Goal: Browse casually: Explore the website without a specific task or goal

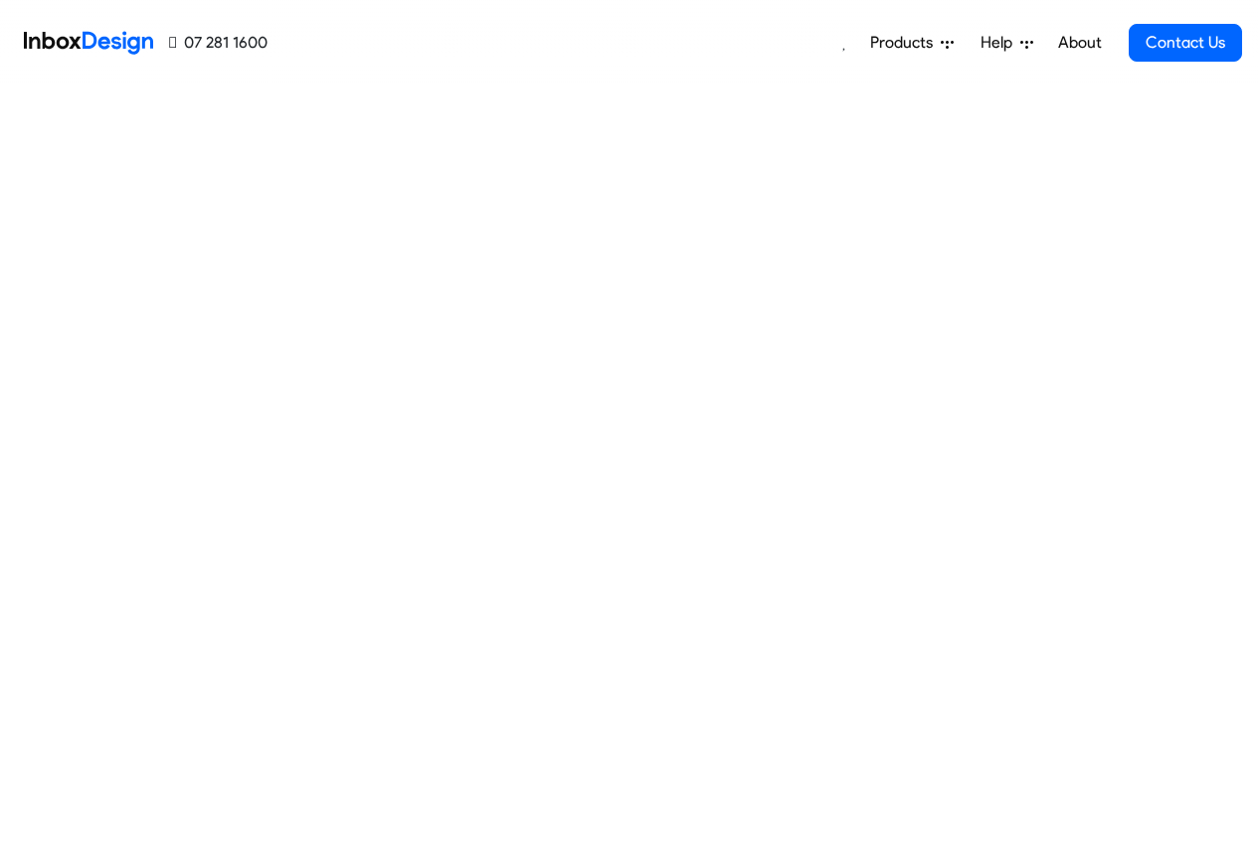
scroll to position [600, 0]
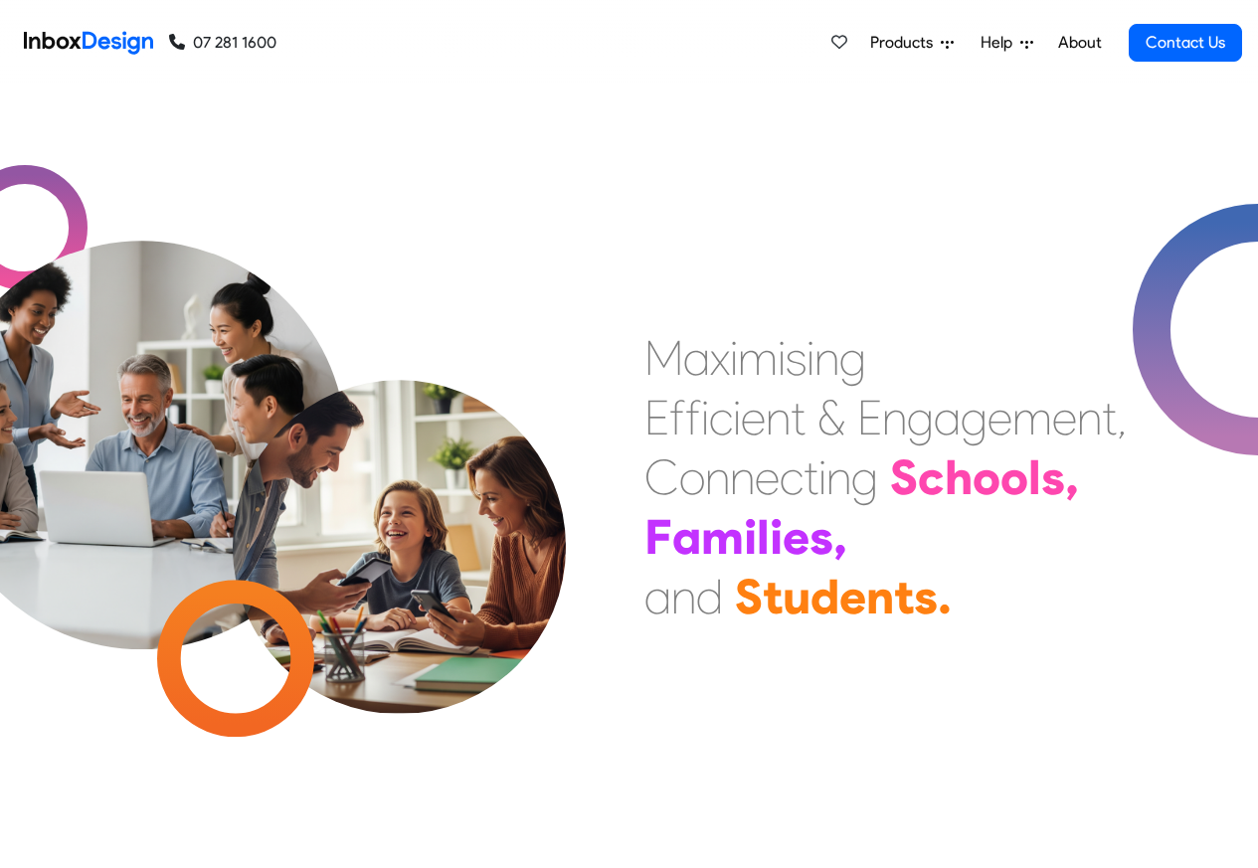
click at [897, 43] on span "Products" at bounding box center [905, 43] width 71 height 24
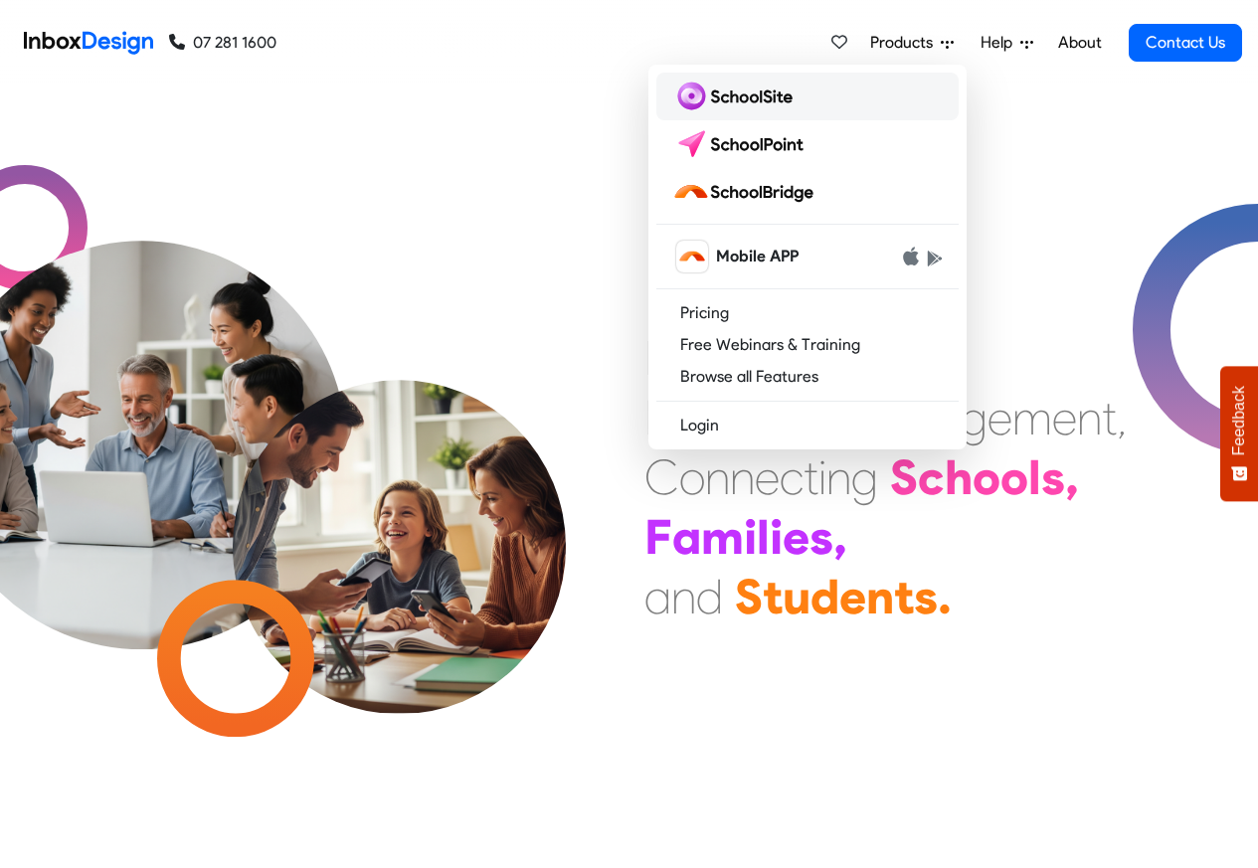
click at [718, 96] on img at bounding box center [737, 97] width 128 height 32
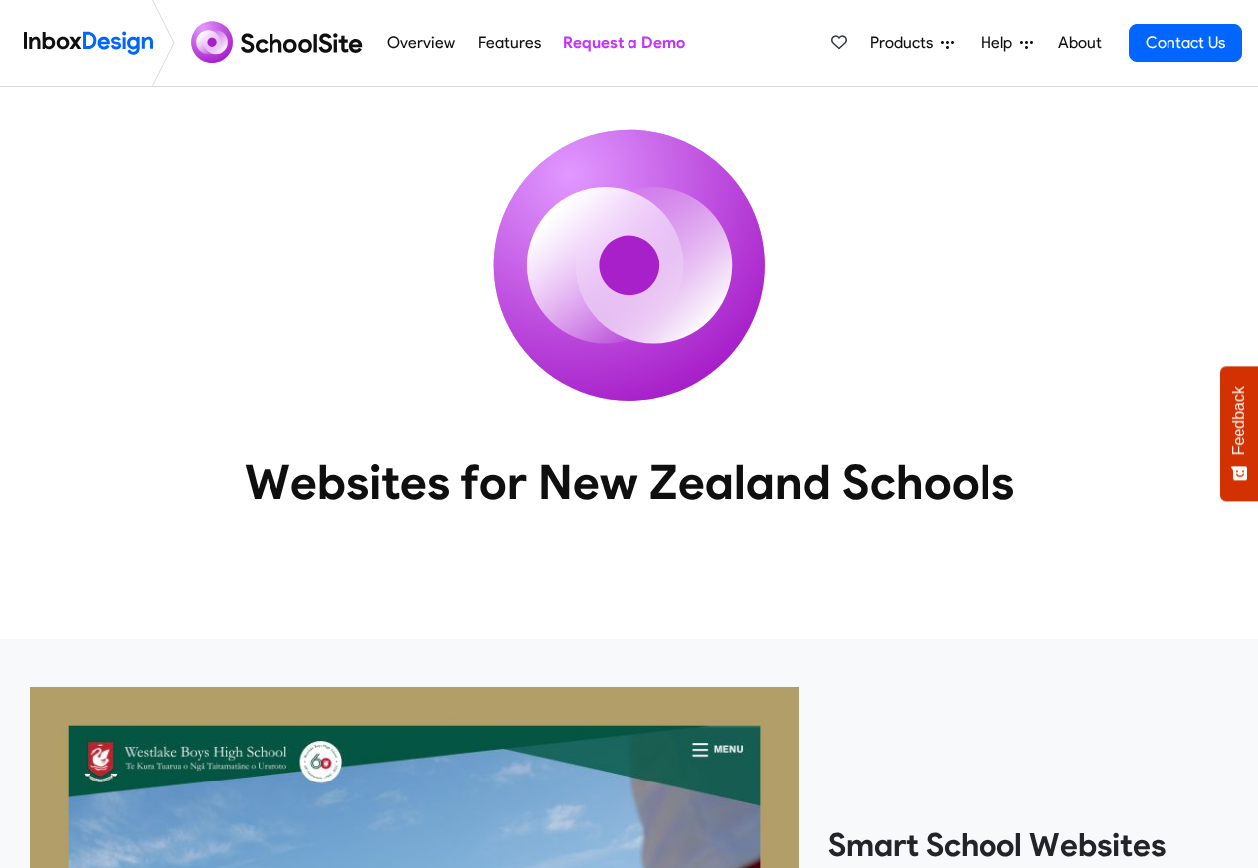
click at [410, 44] on link "Overview" at bounding box center [422, 43] width 80 height 40
click at [493, 43] on link "Features" at bounding box center [510, 43] width 74 height 40
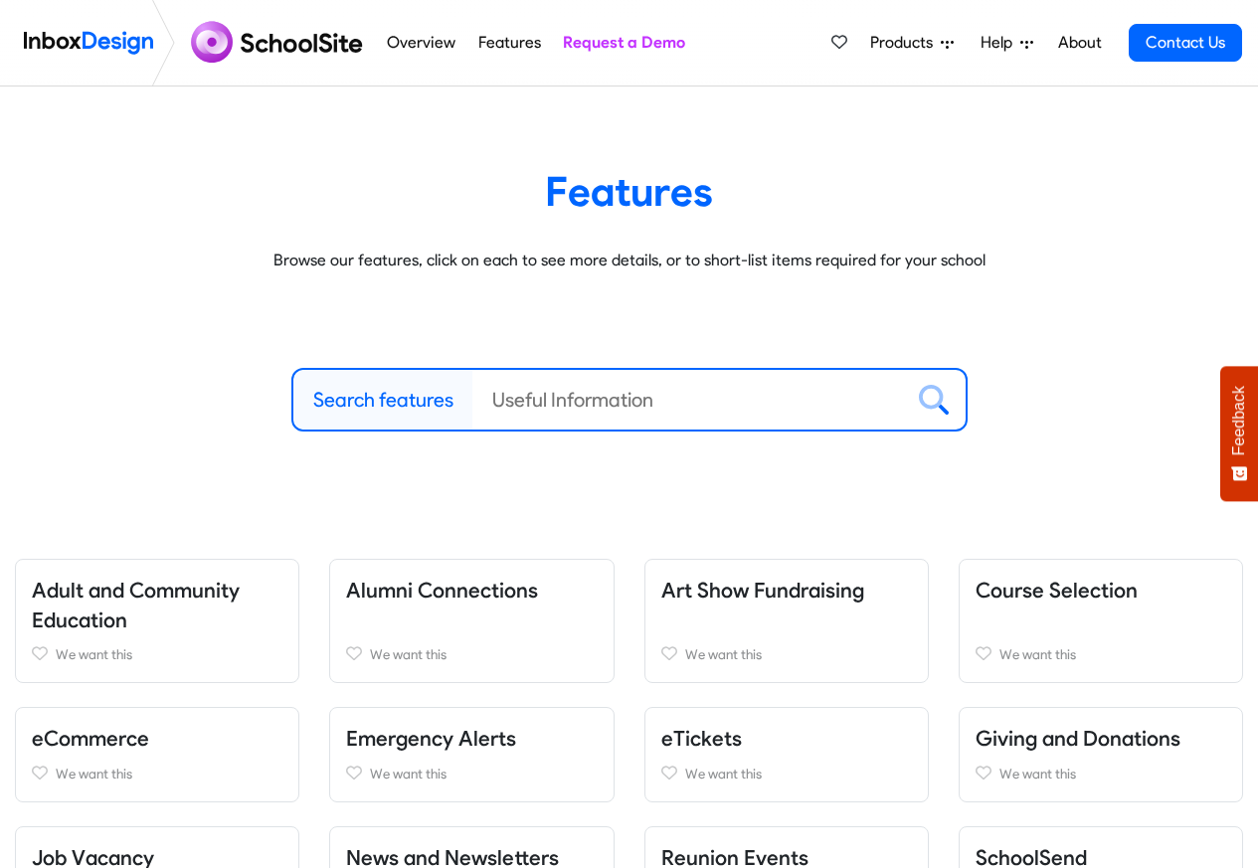
click at [912, 43] on span "Products" at bounding box center [905, 43] width 71 height 24
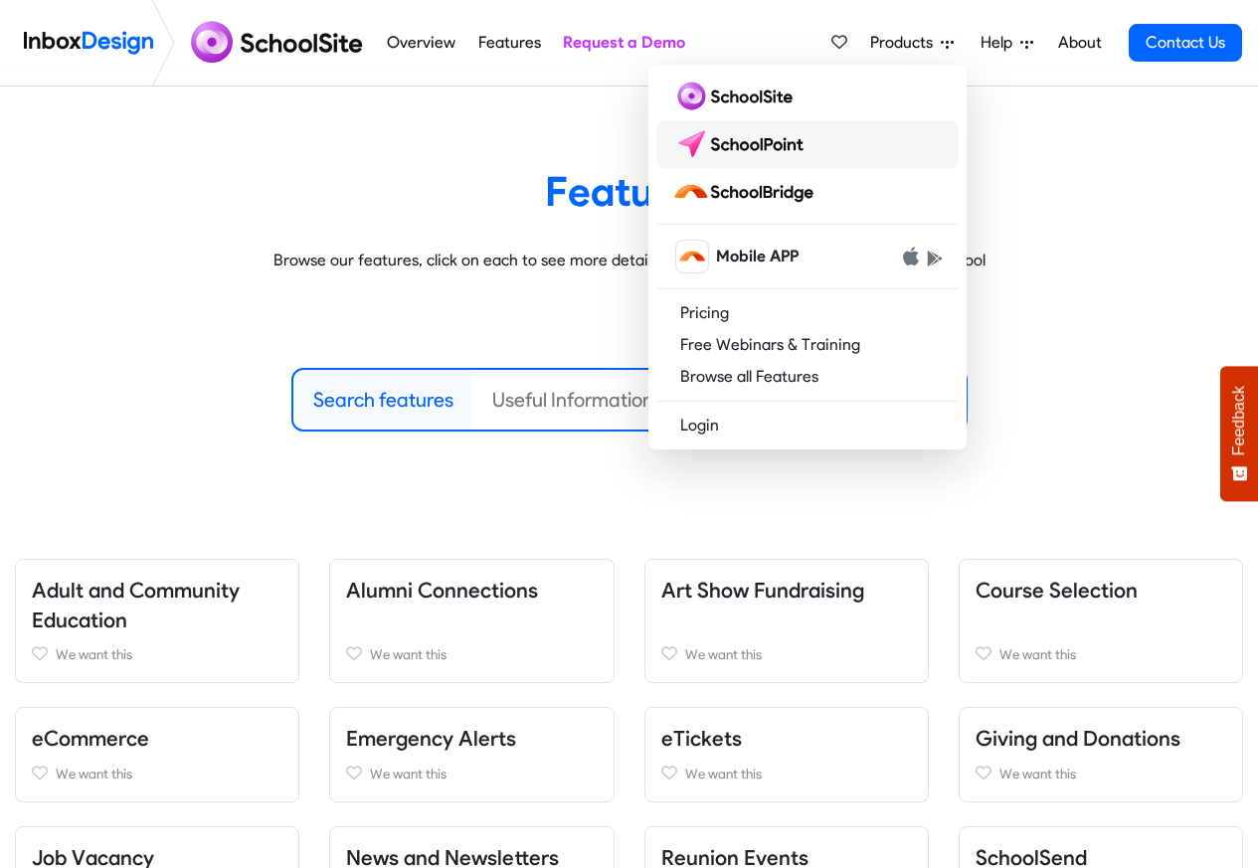
click at [718, 144] on img at bounding box center [743, 144] width 140 height 32
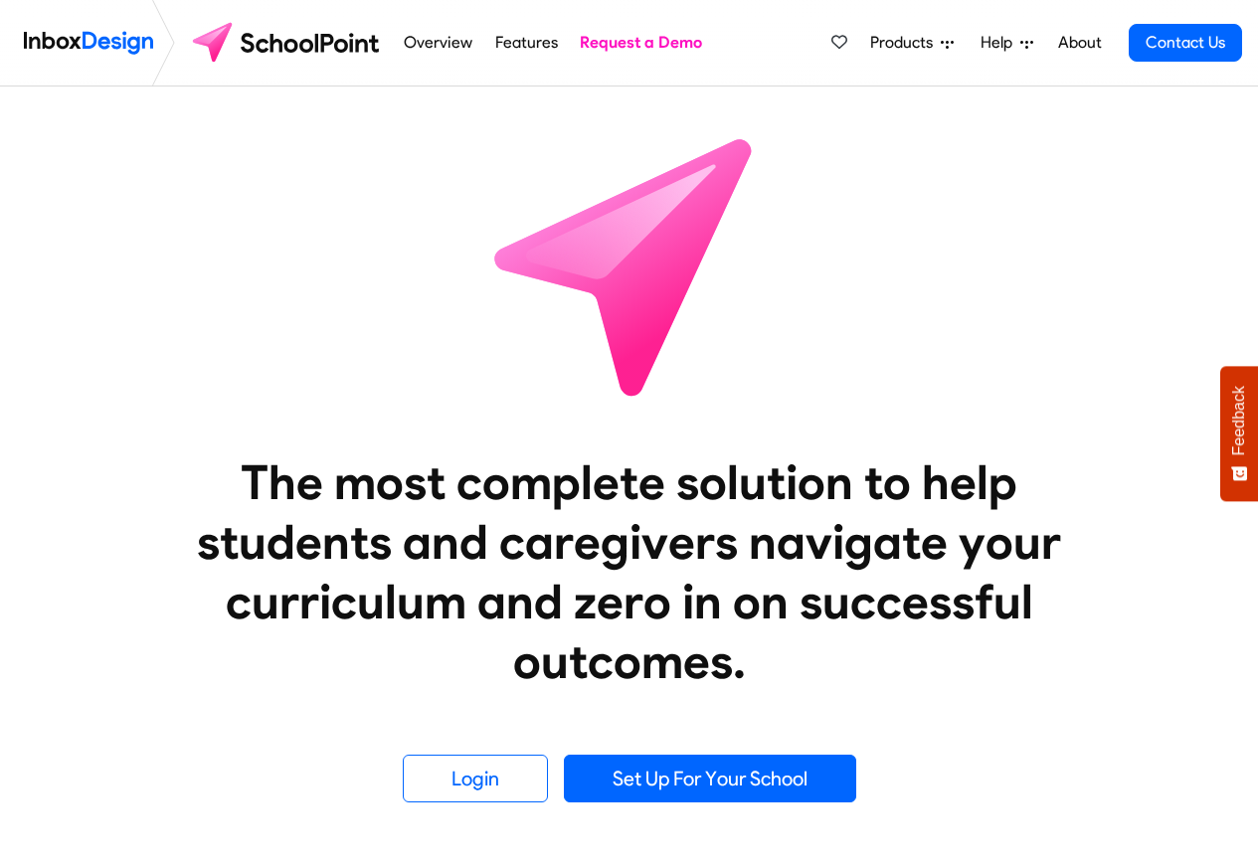
click at [916, 41] on span "Products" at bounding box center [905, 43] width 71 height 24
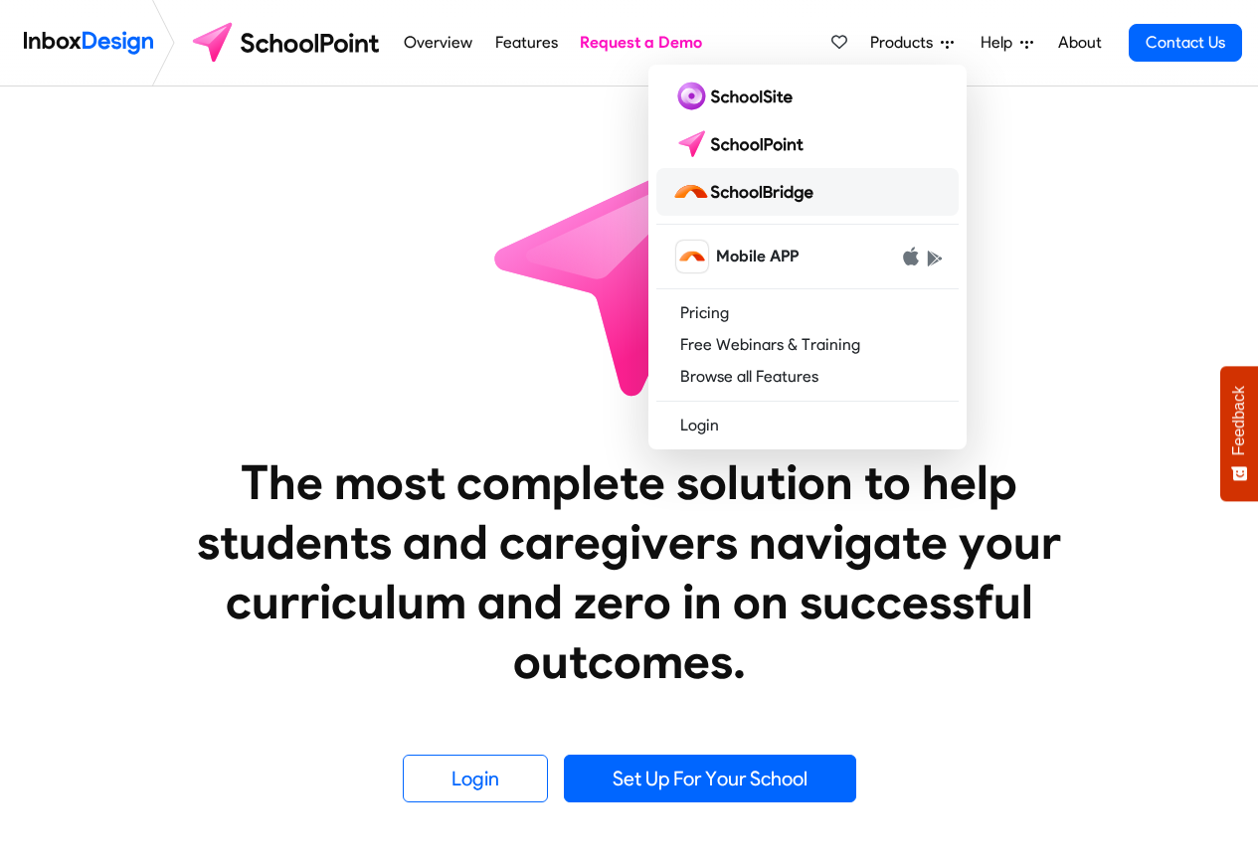
click at [773, 194] on img at bounding box center [747, 192] width 149 height 32
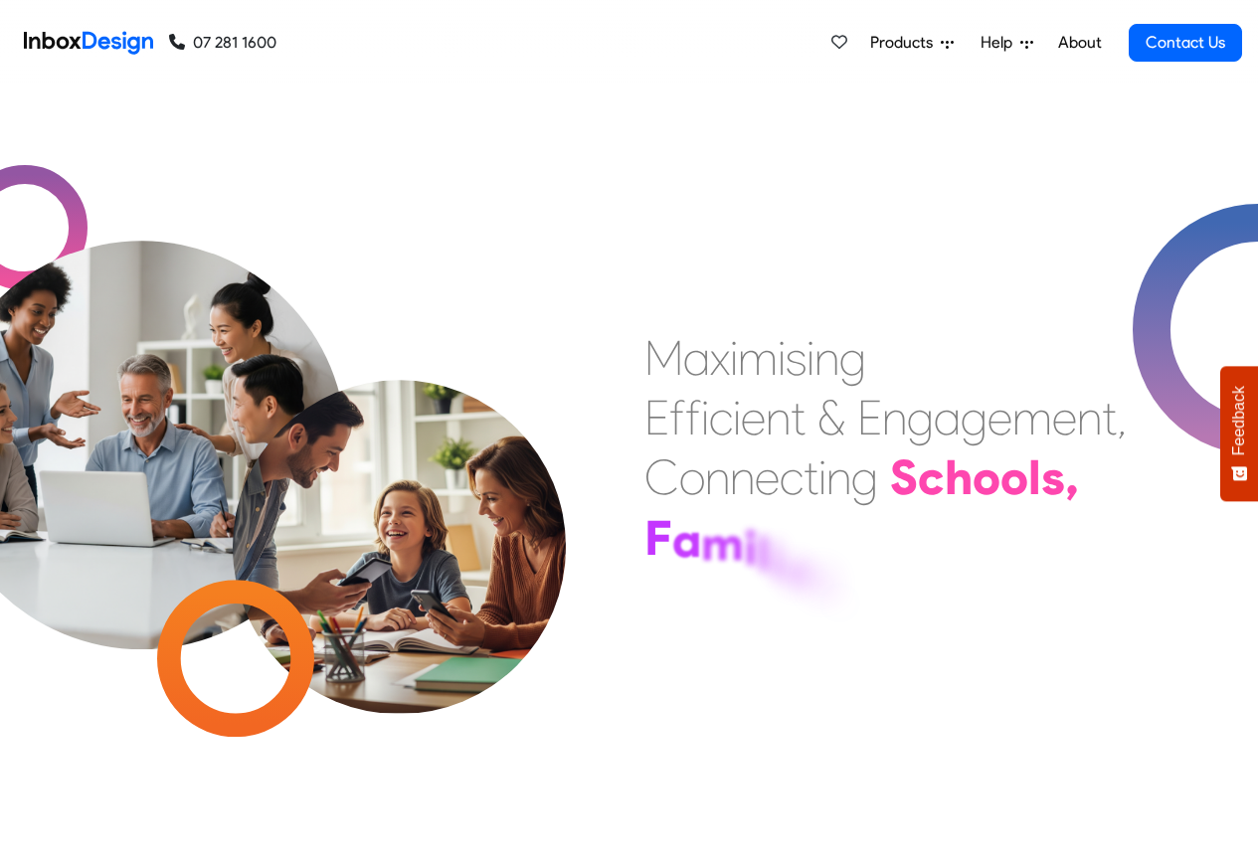
click at [1056, 44] on link "About" at bounding box center [1080, 43] width 55 height 40
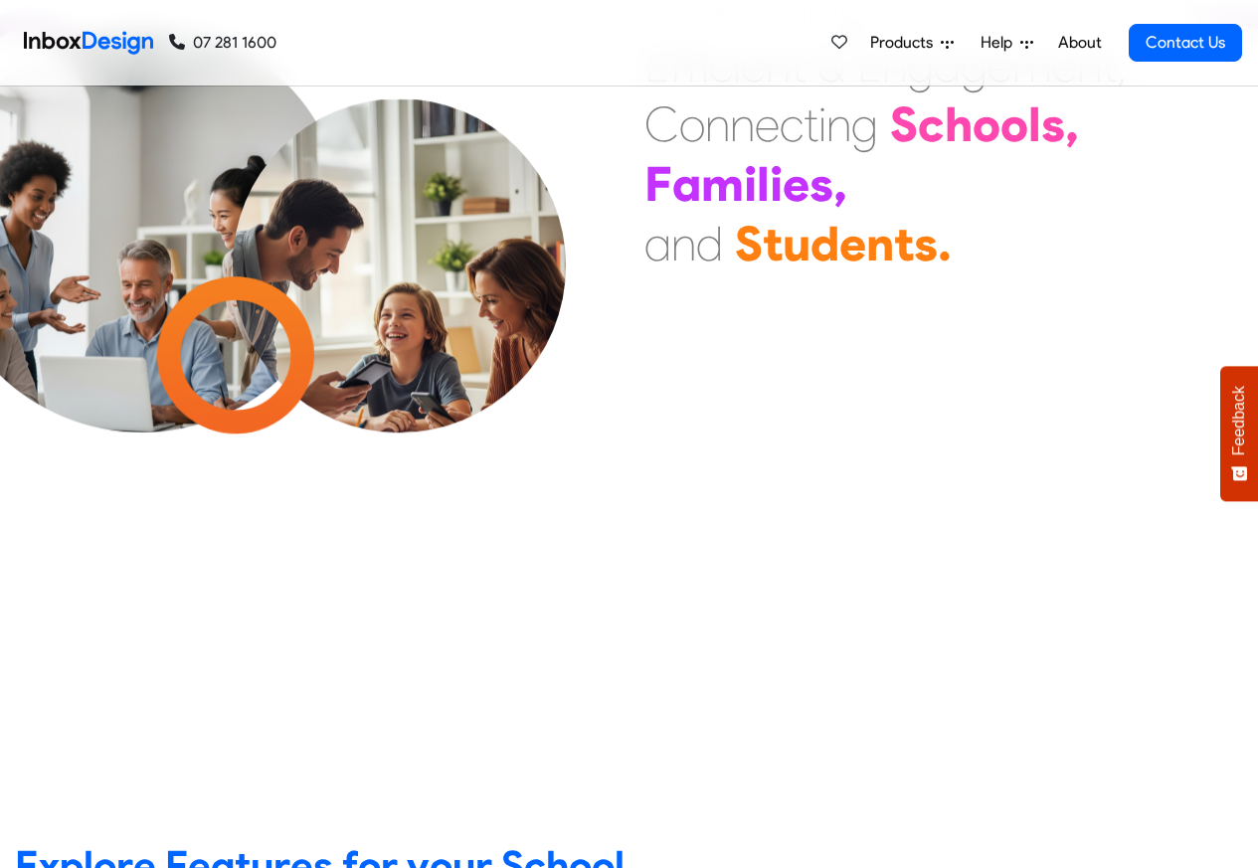
scroll to position [836, 0]
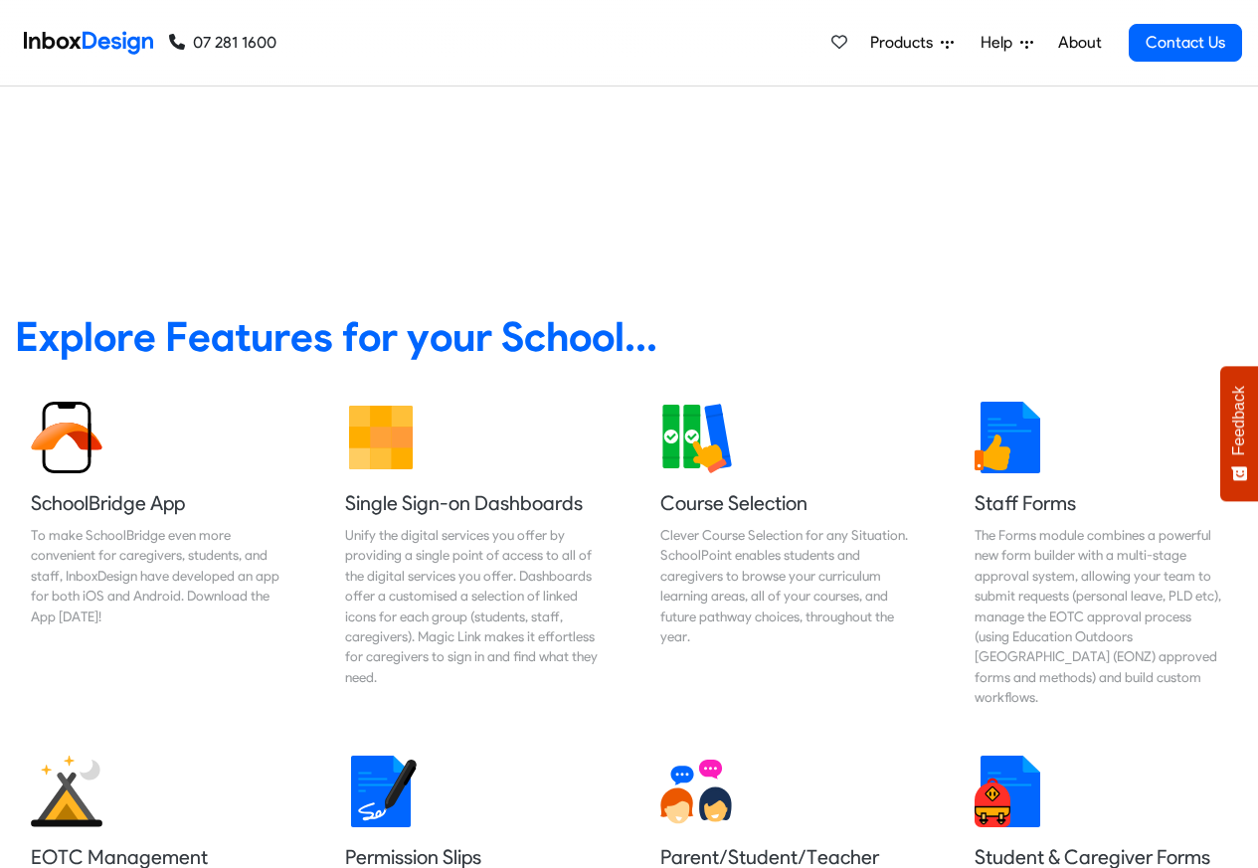
scroll to position [716, 0]
